Goal: Answer question/provide support

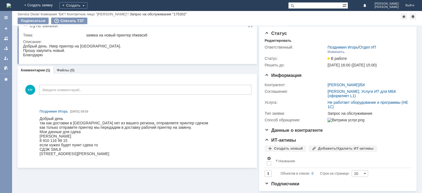
scroll to position [8, 0]
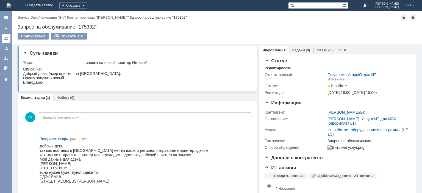
click at [10, 37] on link at bounding box center [6, 38] width 9 height 9
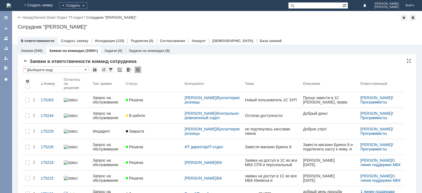
click at [139, 69] on div at bounding box center [138, 70] width 7 height 7
